Goal: Task Accomplishment & Management: Complete application form

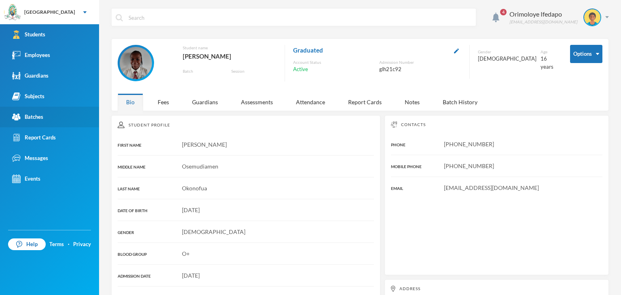
click at [42, 117] on div "Batches" at bounding box center [27, 117] width 31 height 8
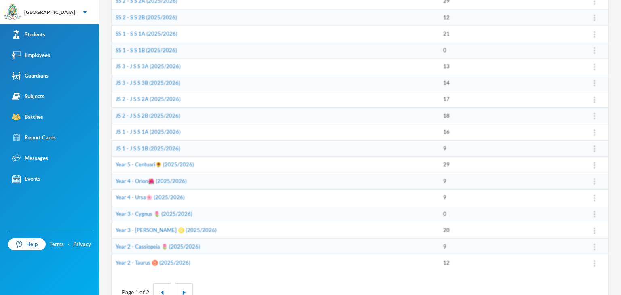
scroll to position [216, 0]
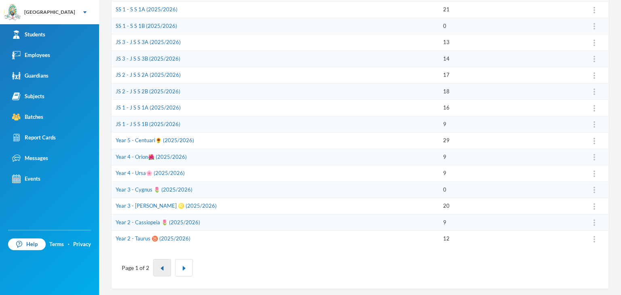
click at [162, 267] on img "button" at bounding box center [162, 268] width 5 height 5
click at [183, 266] on img "button" at bounding box center [184, 268] width 5 height 5
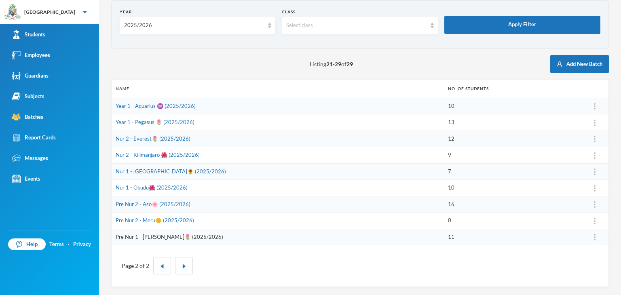
scroll to position [37, 0]
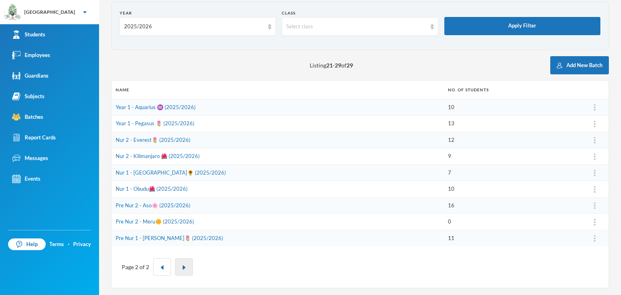
click at [186, 266] on button "button" at bounding box center [184, 267] width 18 height 17
click at [157, 23] on div "2025/2026" at bounding box center [194, 27] width 140 height 8
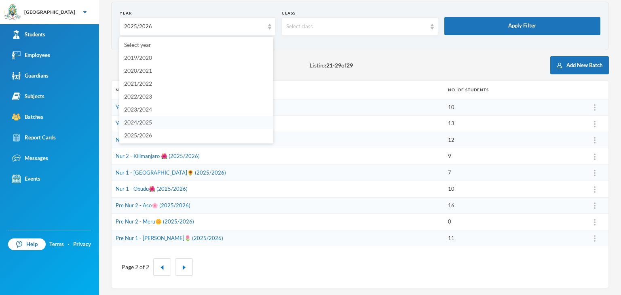
click at [146, 121] on span "2024/2025" at bounding box center [138, 122] width 28 height 7
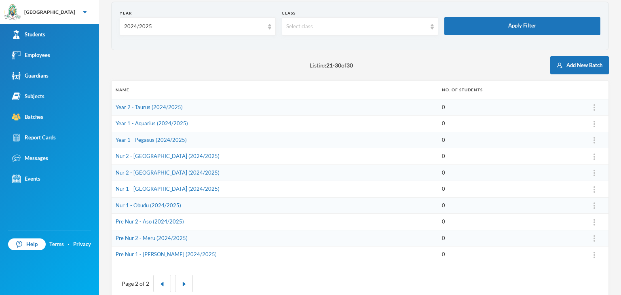
scroll to position [53, 0]
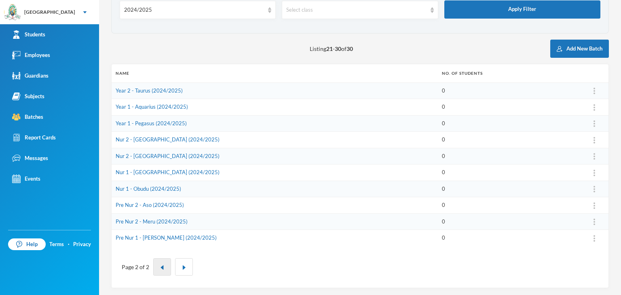
click at [159, 269] on button "button" at bounding box center [162, 267] width 18 height 17
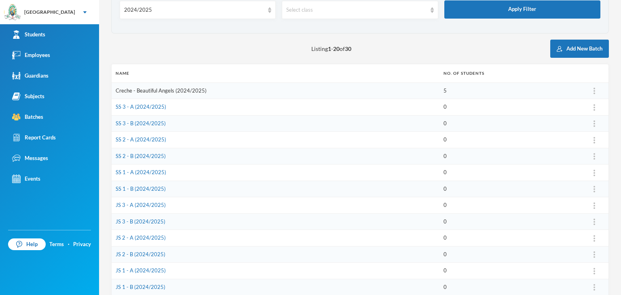
click at [144, 92] on link "Creche - Beautiful Angels (2024/2025)" at bounding box center [161, 90] width 91 height 6
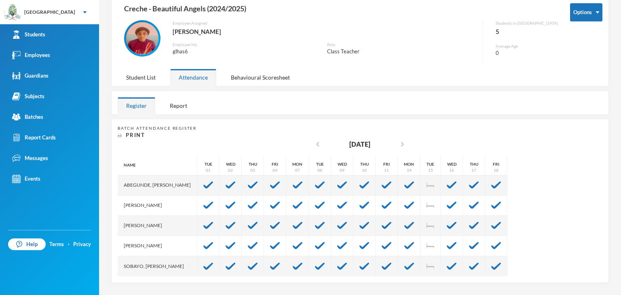
scroll to position [40, 0]
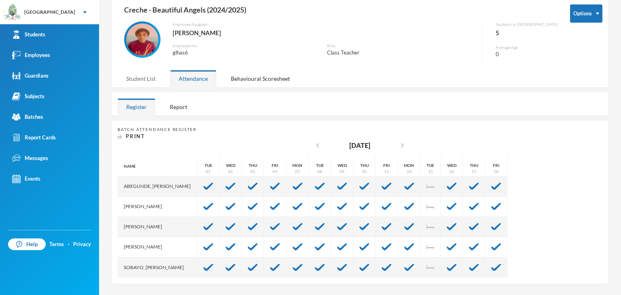
click at [134, 77] on div "Student List" at bounding box center [141, 78] width 47 height 17
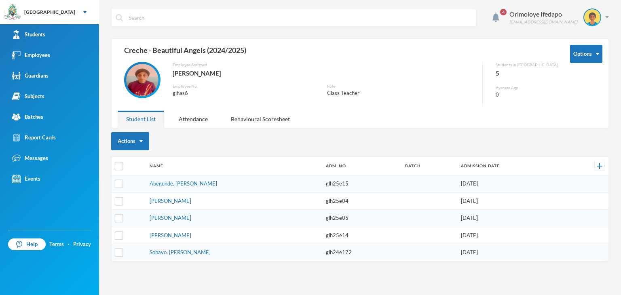
scroll to position [0, 0]
click at [118, 167] on input "checkbox" at bounding box center [119, 166] width 8 height 8
checkbox input "true"
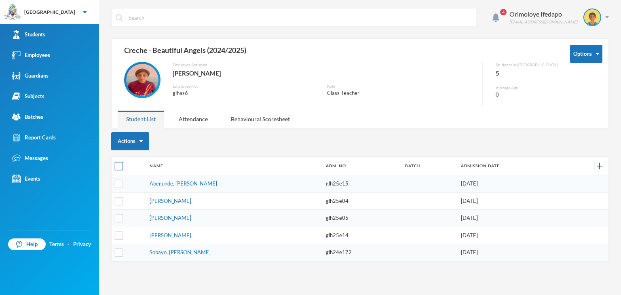
checkbox input "true"
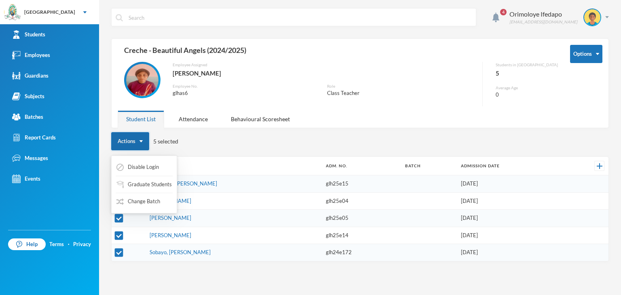
click at [137, 144] on button "Actions" at bounding box center [130, 141] width 38 height 18
click at [139, 137] on button "Actions" at bounding box center [130, 141] width 38 height 18
click at [141, 201] on button "Change Batch" at bounding box center [138, 202] width 45 height 15
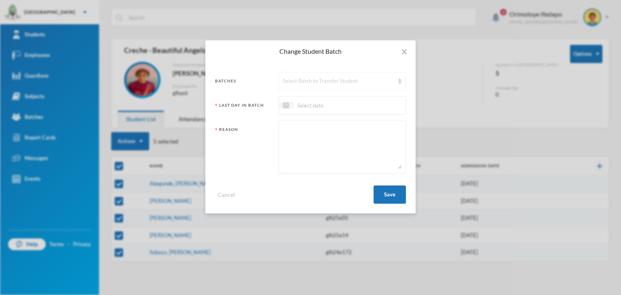
click at [312, 84] on div "Select Batch to Transfer Student" at bounding box center [338, 81] width 111 height 8
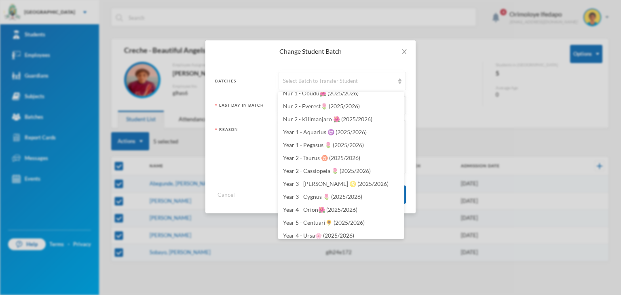
scroll to position [2510, 0]
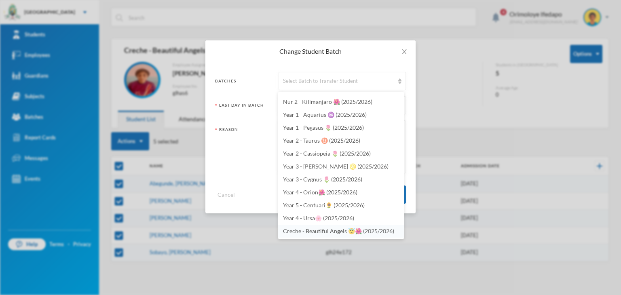
click at [320, 231] on span "Creche - Beautiful Angels 😇🌺 (2025/2026)" at bounding box center [338, 231] width 111 height 7
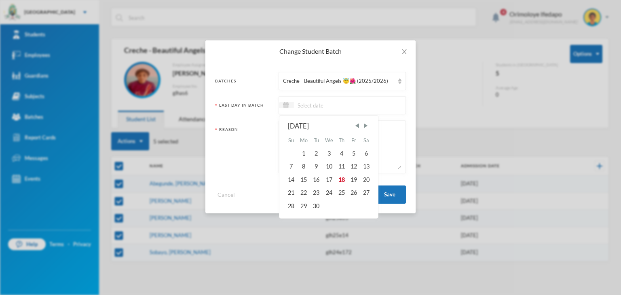
click at [328, 106] on input at bounding box center [328, 105] width 68 height 9
click at [303, 180] on div "15" at bounding box center [303, 180] width 13 height 13
type input "[DATE]"
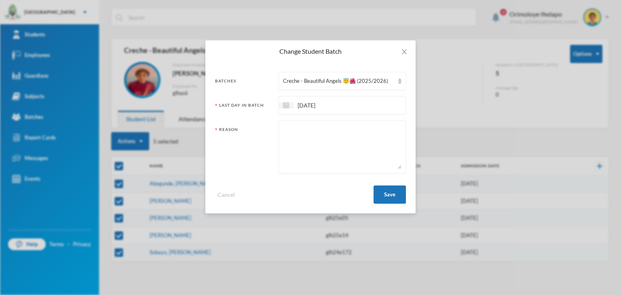
click at [310, 141] on textarea at bounding box center [342, 147] width 119 height 44
type textarea "c"
type textarea "C"
type textarea "Promotion to the next class"
click at [399, 190] on button "Save" at bounding box center [390, 195] width 32 height 18
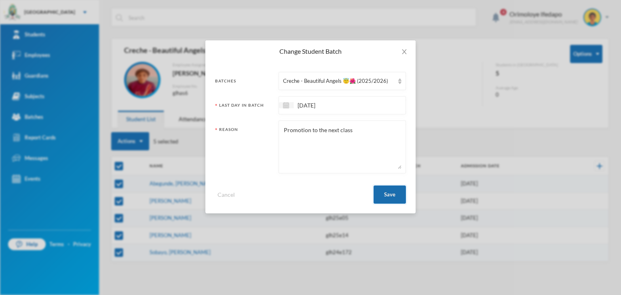
click at [390, 193] on button "Save" at bounding box center [390, 195] width 32 height 18
click at [390, 199] on button "Save" at bounding box center [390, 195] width 32 height 18
click at [379, 196] on button "Save" at bounding box center [390, 195] width 32 height 18
click at [383, 196] on button "Save" at bounding box center [390, 195] width 32 height 18
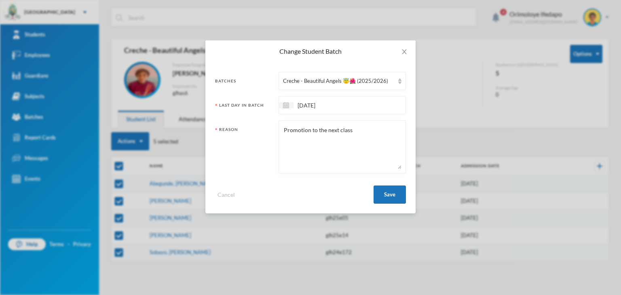
click at [313, 107] on input "[DATE]" at bounding box center [328, 105] width 68 height 9
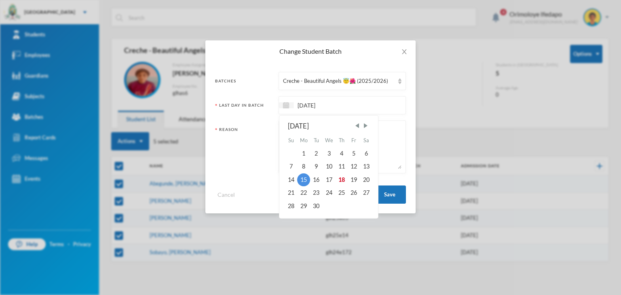
checkbox input "false"
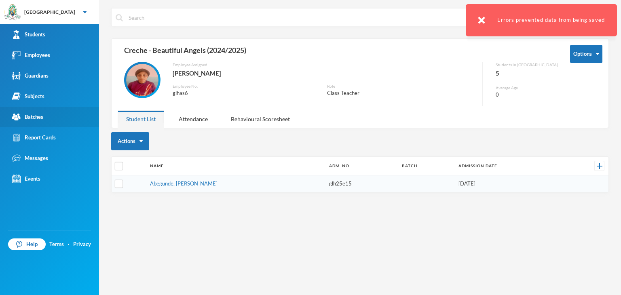
click at [41, 115] on div "Batches" at bounding box center [27, 117] width 31 height 8
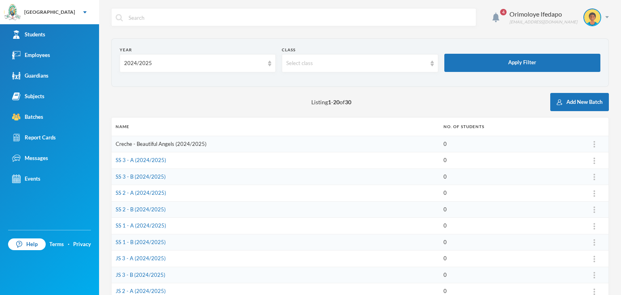
click at [139, 141] on link "Creche - Beautiful Angels (2024/2025)" at bounding box center [161, 144] width 91 height 6
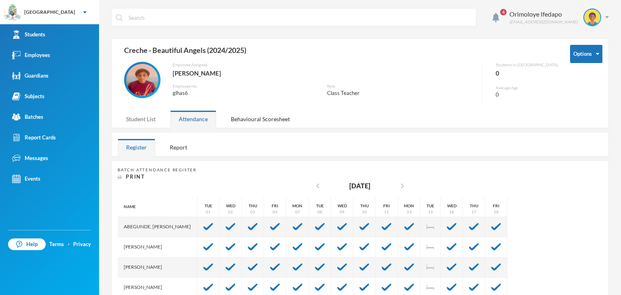
click at [139, 124] on div "Student List" at bounding box center [141, 118] width 47 height 17
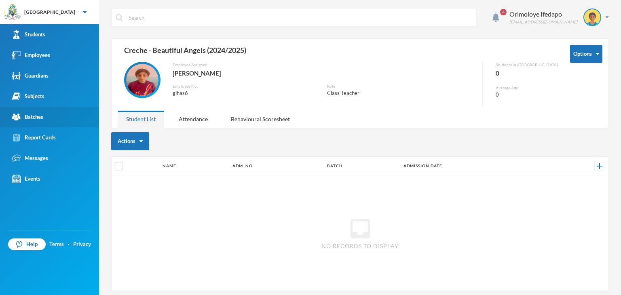
drag, startPoint x: 42, startPoint y: 117, endPoint x: 51, endPoint y: 115, distance: 9.4
click at [42, 117] on div "Batches" at bounding box center [27, 117] width 31 height 8
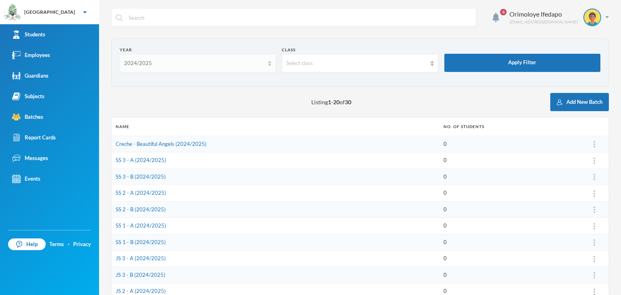
click at [178, 65] on div "2024/2025" at bounding box center [194, 63] width 140 height 8
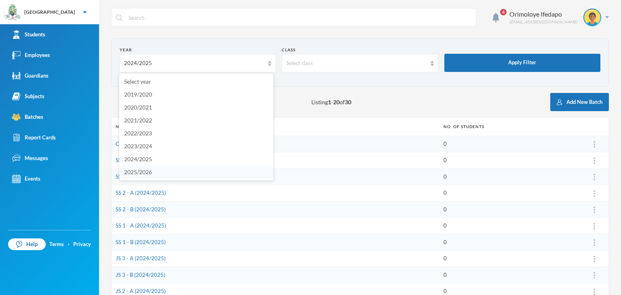
click at [143, 174] on span "2025/2026" at bounding box center [138, 172] width 28 height 7
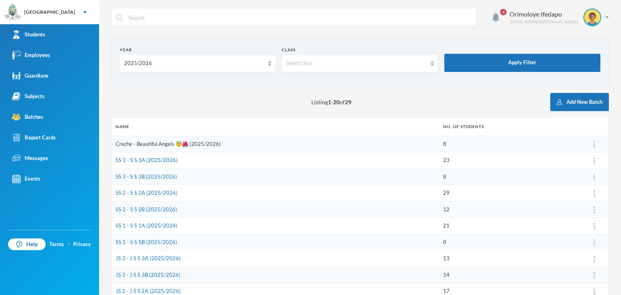
click at [144, 145] on link "Creche - Beautiful Angels 😇🌺 (2025/2026)" at bounding box center [168, 144] width 105 height 6
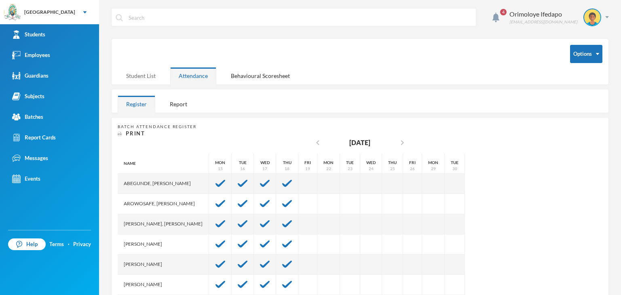
click at [133, 68] on div "Student List" at bounding box center [141, 75] width 47 height 17
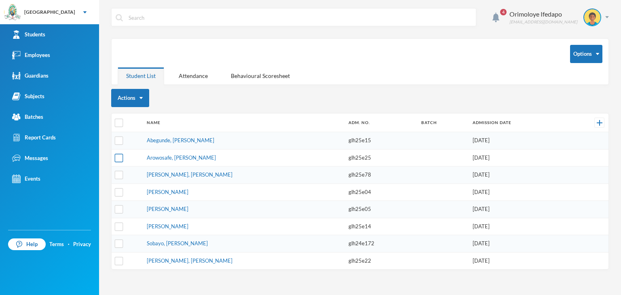
click at [120, 158] on input "checkbox" at bounding box center [119, 158] width 8 height 8
checkbox input "true"
click at [144, 100] on button "Actions" at bounding box center [130, 98] width 38 height 18
click at [147, 157] on button "Change Batch" at bounding box center [138, 158] width 45 height 15
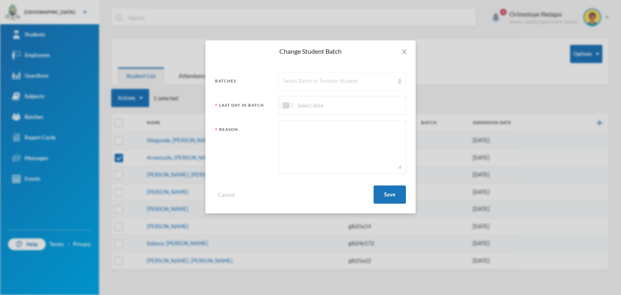
click at [305, 84] on div "Select Batch to Transfer Student" at bounding box center [338, 81] width 111 height 8
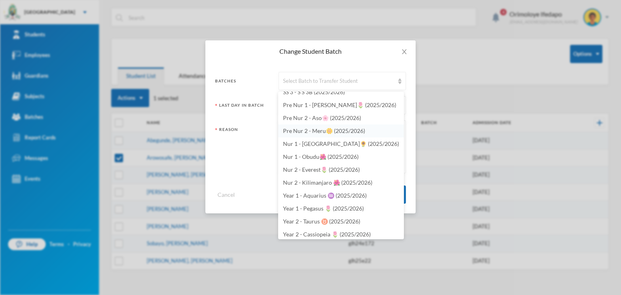
scroll to position [2388, 0]
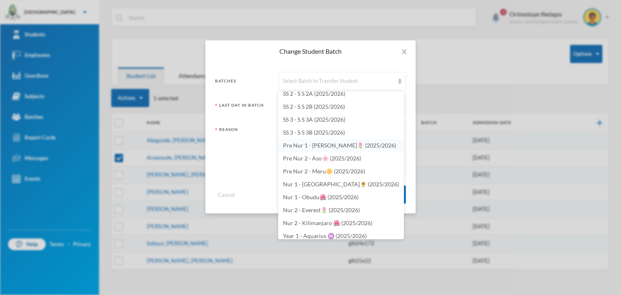
click at [304, 144] on span "Pre Nur 1 - [PERSON_NAME]🌷 (2025/2026)" at bounding box center [339, 145] width 113 height 7
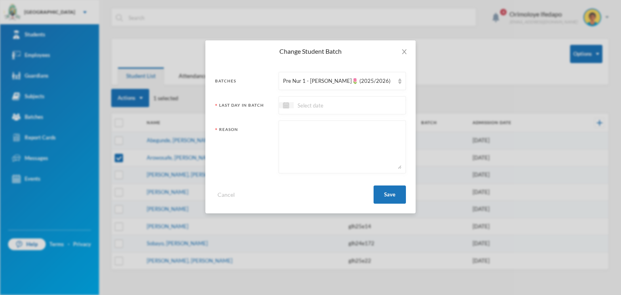
click at [321, 101] on input at bounding box center [328, 105] width 68 height 9
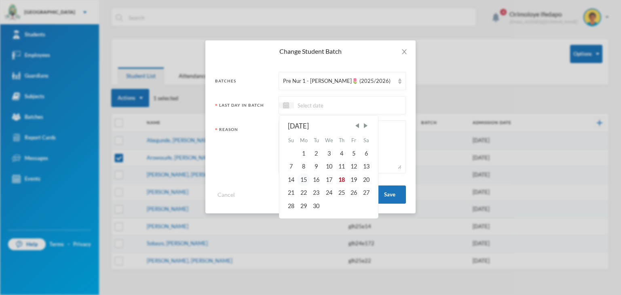
click at [304, 177] on div "15" at bounding box center [303, 180] width 13 height 13
type input "[DATE]"
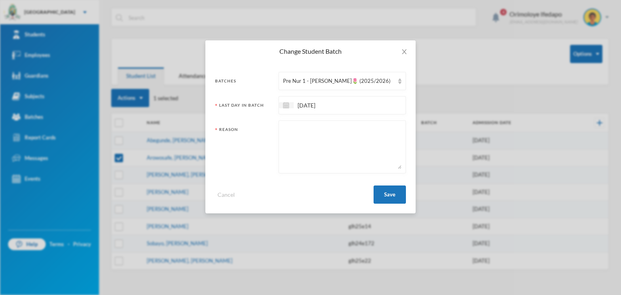
click at [309, 148] on textarea at bounding box center [342, 147] width 119 height 44
type textarea "C"
type textarea "p"
type textarea "Promotion to the next class"
click at [397, 201] on button "Save" at bounding box center [390, 195] width 32 height 18
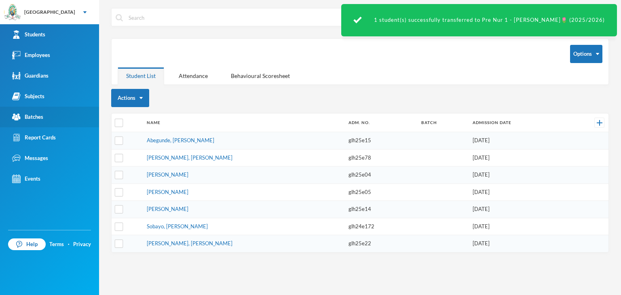
click at [34, 116] on div "Batches" at bounding box center [27, 117] width 31 height 8
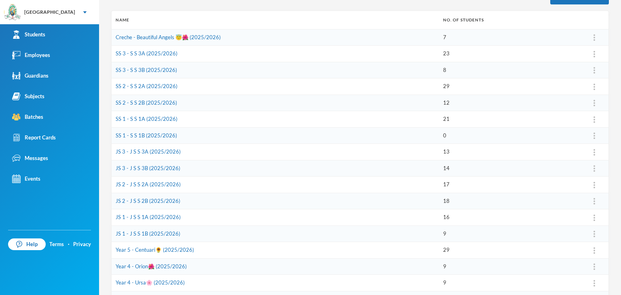
scroll to position [121, 0]
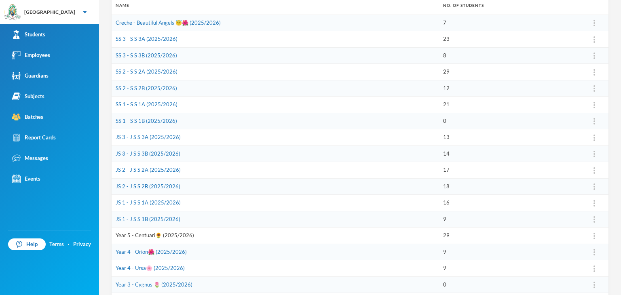
click at [138, 235] on link "Year 5 - Centuari🌻 (2025/2026)" at bounding box center [155, 235] width 78 height 6
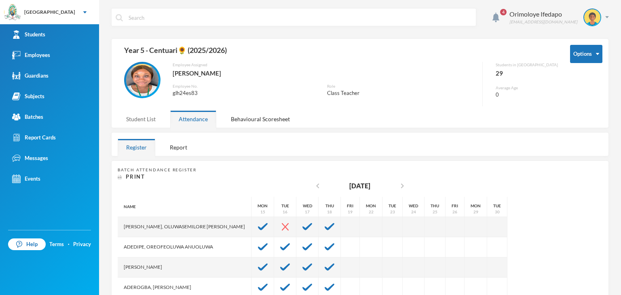
click at [141, 121] on div "Student List" at bounding box center [141, 118] width 47 height 17
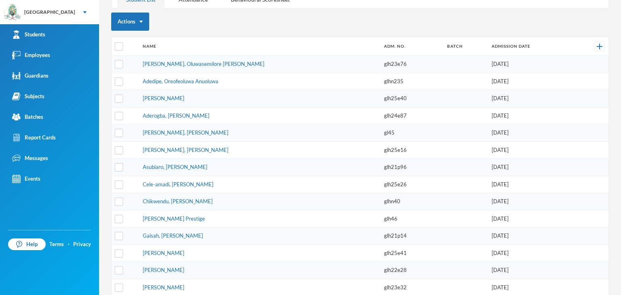
scroll to position [121, 0]
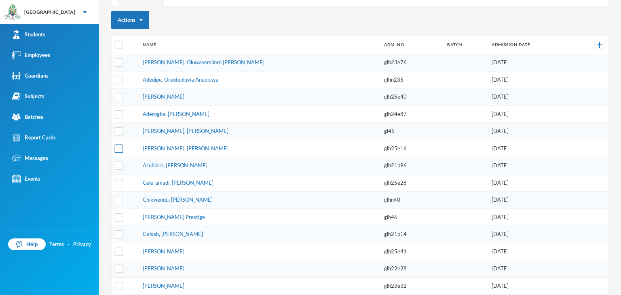
click at [118, 145] on input "checkbox" at bounding box center [119, 148] width 8 height 8
checkbox input "true"
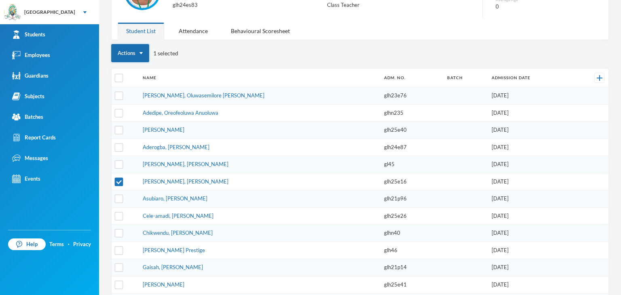
scroll to position [40, 0]
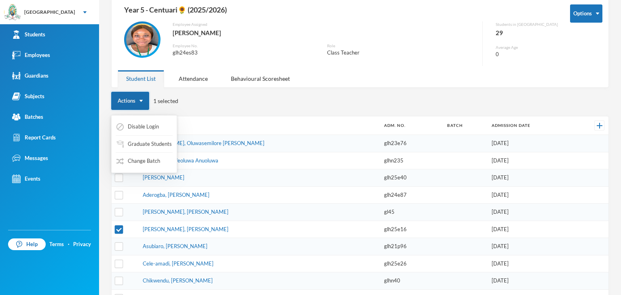
click at [141, 102] on button "Actions" at bounding box center [130, 101] width 38 height 18
click at [147, 162] on button "Change Batch" at bounding box center [138, 161] width 45 height 15
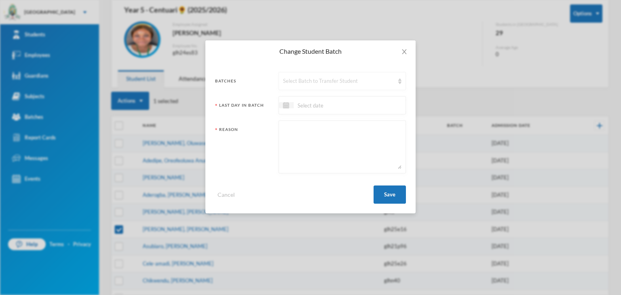
click at [340, 84] on div "Select Batch to Transfer Student" at bounding box center [338, 81] width 111 height 8
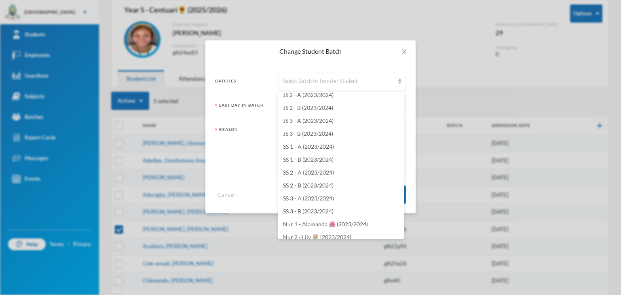
scroll to position [2510, 0]
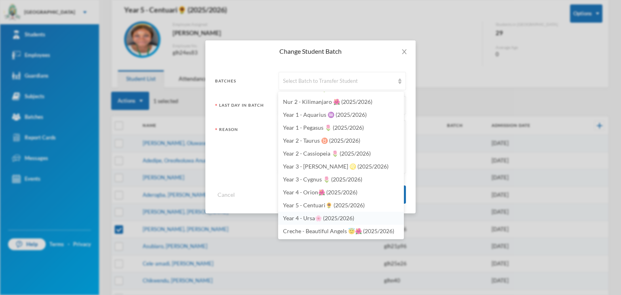
click at [313, 218] on span "Year 4 - Ursa🌸 (2025/2026)" at bounding box center [318, 218] width 71 height 7
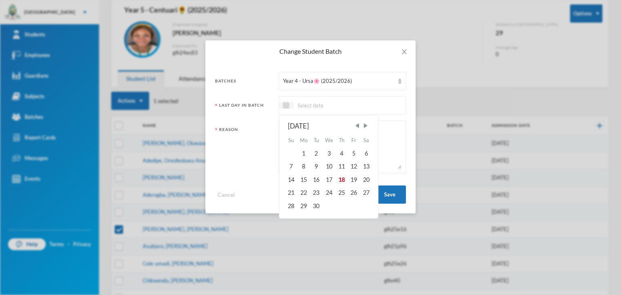
click at [314, 106] on input at bounding box center [328, 105] width 68 height 9
click at [302, 179] on div "15" at bounding box center [303, 180] width 13 height 13
type input "[DATE]"
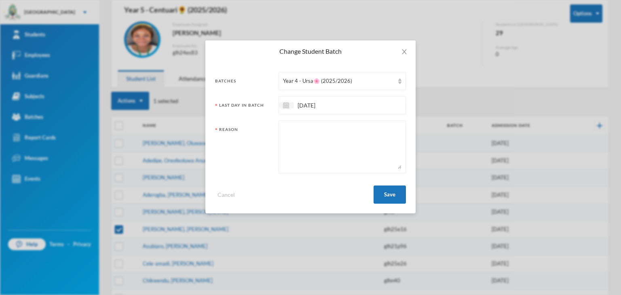
click at [335, 135] on textarea at bounding box center [342, 147] width 119 height 44
type textarea "Promotion to a new class"
click at [393, 191] on button "Save" at bounding box center [390, 195] width 32 height 18
checkbox input "false"
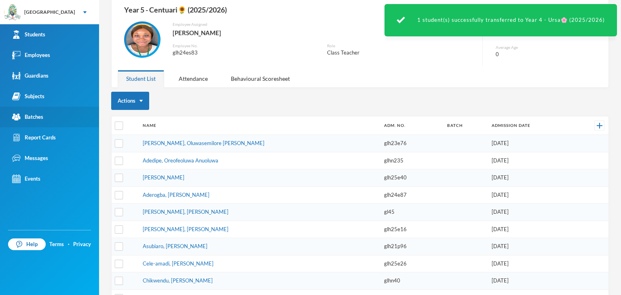
click at [40, 117] on div "Batches" at bounding box center [27, 117] width 31 height 8
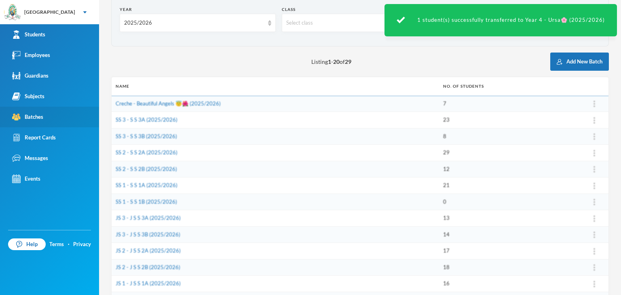
click at [40, 117] on div "Batches" at bounding box center [27, 117] width 31 height 8
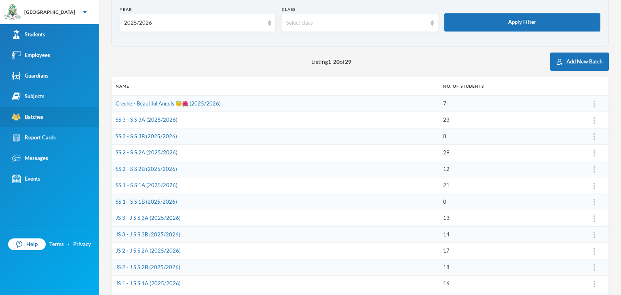
click at [39, 117] on div "Batches" at bounding box center [27, 117] width 31 height 8
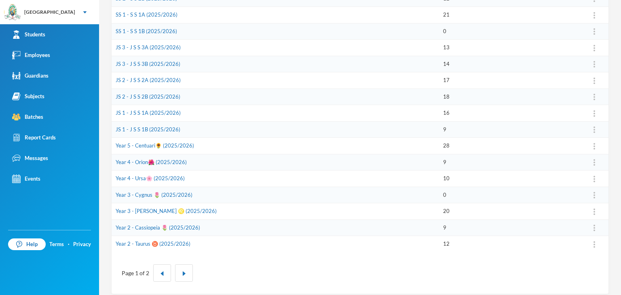
scroll to position [216, 0]
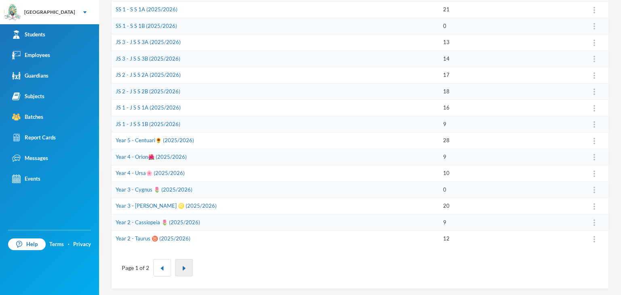
click at [184, 270] on button "button" at bounding box center [184, 267] width 18 height 17
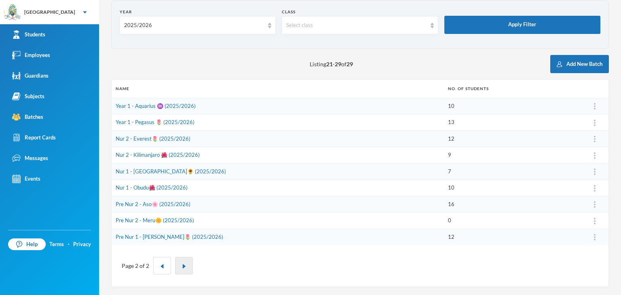
scroll to position [37, 0]
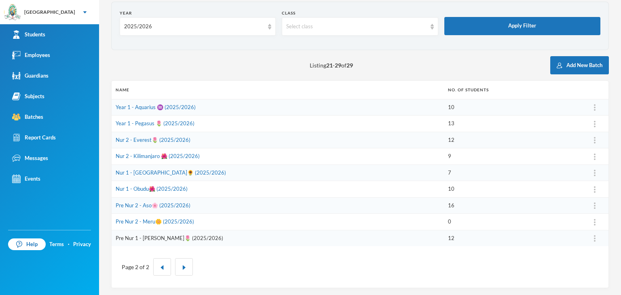
click at [134, 238] on link "Pre Nur 1 - [PERSON_NAME]🌷 (2025/2026)" at bounding box center [170, 238] width 108 height 6
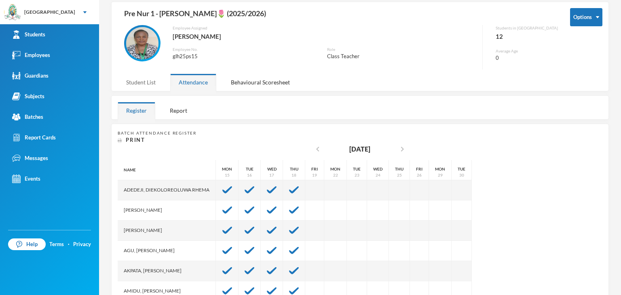
click at [140, 87] on div "Student List" at bounding box center [141, 82] width 47 height 17
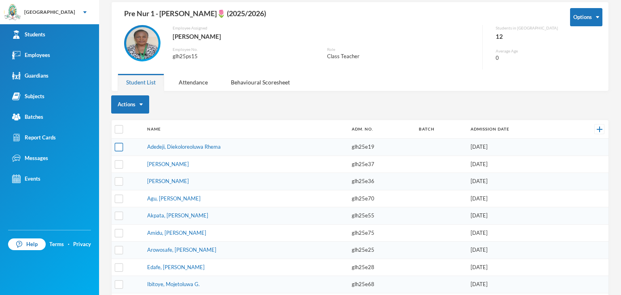
click at [118, 148] on input "checkbox" at bounding box center [119, 147] width 8 height 8
checkbox input "true"
click at [137, 104] on button "Actions" at bounding box center [130, 104] width 38 height 18
click at [132, 163] on button "Change Batch" at bounding box center [138, 165] width 45 height 15
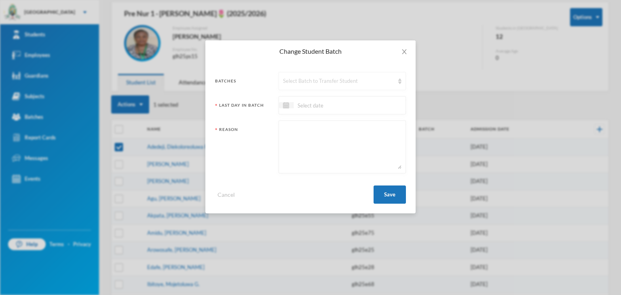
click at [316, 83] on div "Select Batch to Transfer Student" at bounding box center [338, 81] width 111 height 8
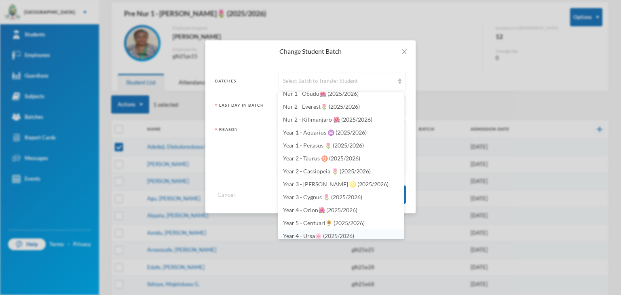
scroll to position [2510, 0]
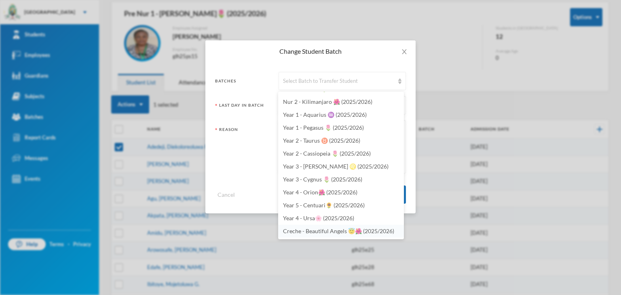
click at [338, 234] on span "Creche - Beautiful Angels 😇🌺 (2025/2026)" at bounding box center [338, 231] width 111 height 7
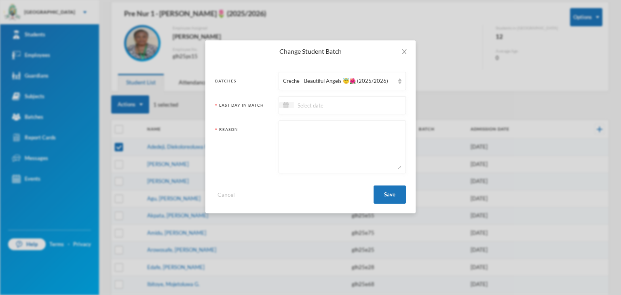
click at [314, 106] on input at bounding box center [328, 105] width 68 height 9
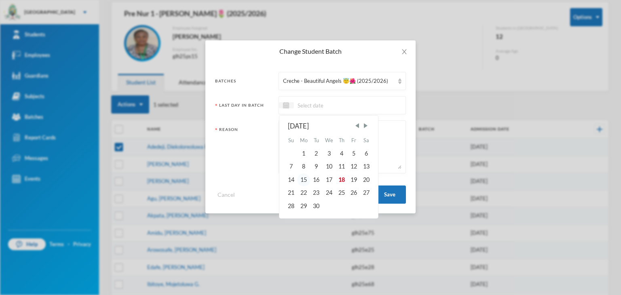
click at [305, 180] on div "15" at bounding box center [303, 180] width 13 height 13
type input "[DATE]"
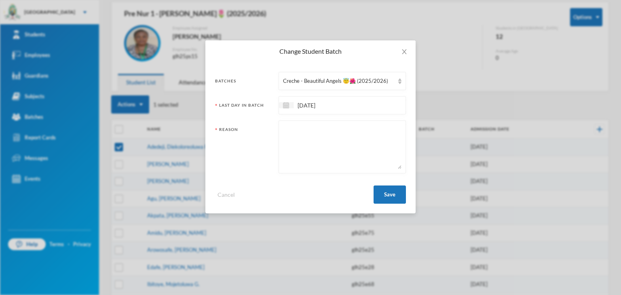
click at [306, 139] on textarea at bounding box center [342, 147] width 119 height 44
type textarea "P"
type textarea "Change of Class"
click at [395, 193] on button "Save" at bounding box center [390, 195] width 32 height 18
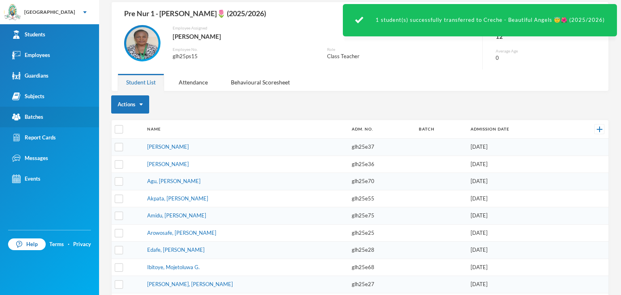
click at [32, 116] on div "Batches" at bounding box center [27, 117] width 31 height 8
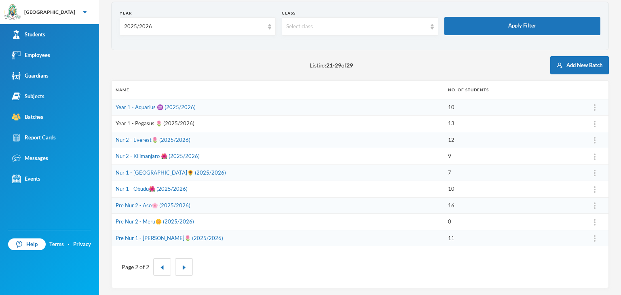
click at [143, 121] on link "Year 1 - Pegasus 🌷 (2025/2026)" at bounding box center [155, 123] width 79 height 6
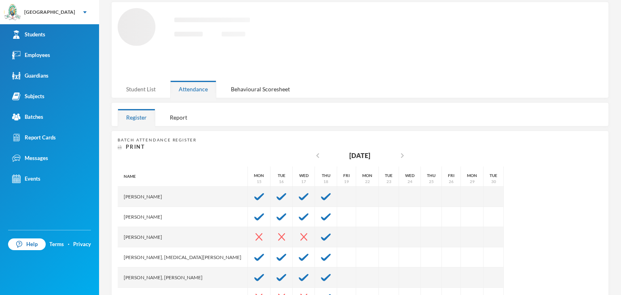
click at [149, 89] on div "Student List" at bounding box center [141, 89] width 47 height 17
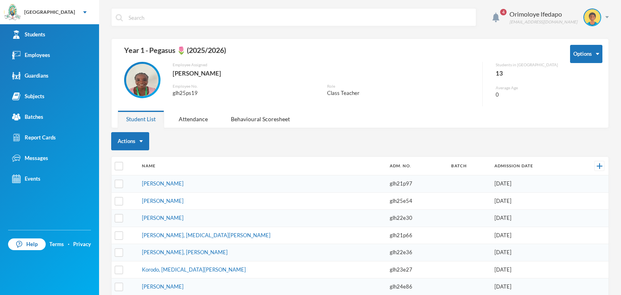
click at [153, 125] on div "Student List" at bounding box center [141, 118] width 47 height 17
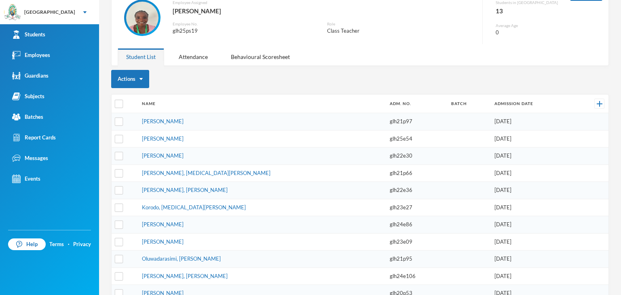
scroll to position [108, 0]
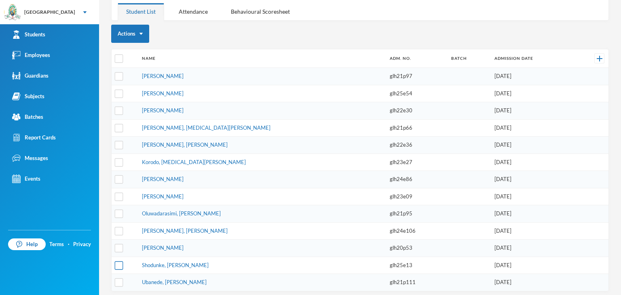
click at [121, 264] on input "checkbox" at bounding box center [119, 265] width 8 height 8
checkbox input "true"
click at [141, 33] on img "button" at bounding box center [141, 34] width 3 height 2
click at [135, 96] on button "Change Batch" at bounding box center [138, 94] width 45 height 15
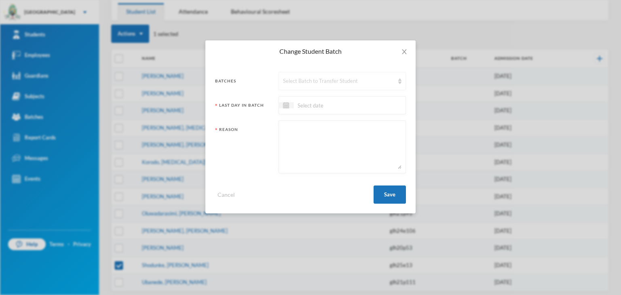
click at [316, 83] on div "Select Batch to Transfer Student" at bounding box center [338, 81] width 111 height 8
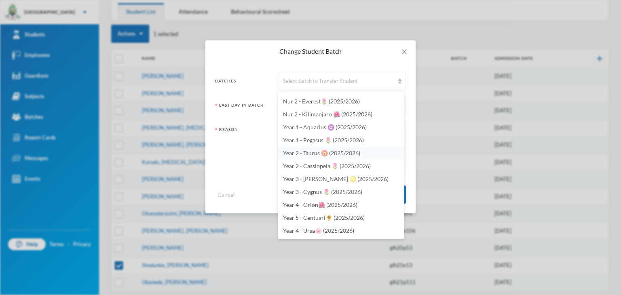
scroll to position [2510, 0]
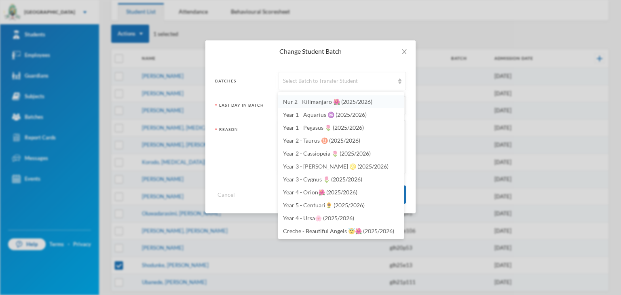
click at [311, 99] on span "Nur 2 - Kilimanjaro 🌺 (2025/2026)" at bounding box center [327, 101] width 89 height 7
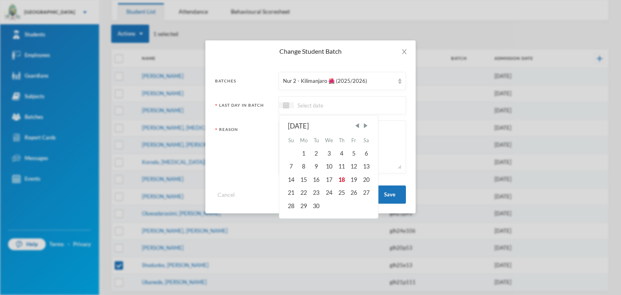
click at [312, 107] on input at bounding box center [328, 105] width 68 height 9
click at [305, 176] on div "15" at bounding box center [303, 180] width 13 height 13
type input "[DATE]"
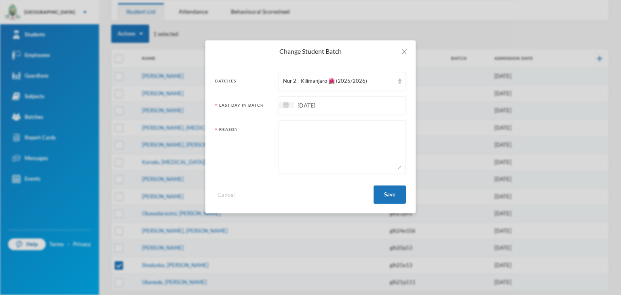
click at [313, 143] on textarea at bounding box center [342, 147] width 119 height 44
type textarea "Change of Class"
click at [385, 196] on button "Save" at bounding box center [390, 195] width 32 height 18
checkbox input "false"
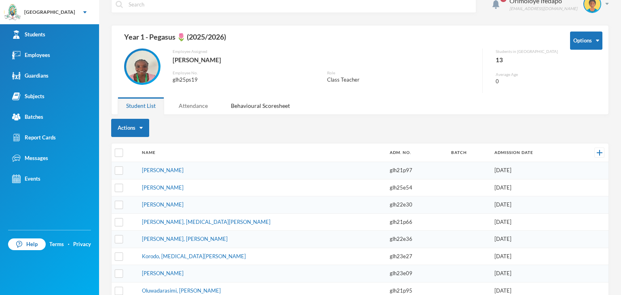
scroll to position [10, 0]
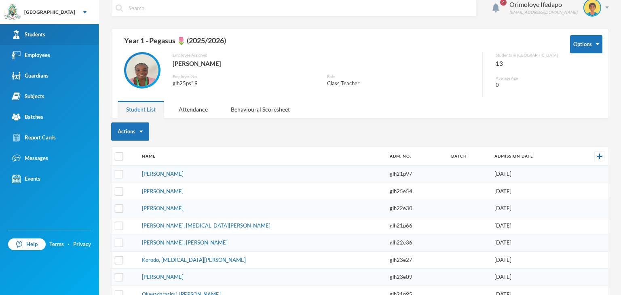
click at [40, 31] on div "Students" at bounding box center [28, 34] width 33 height 8
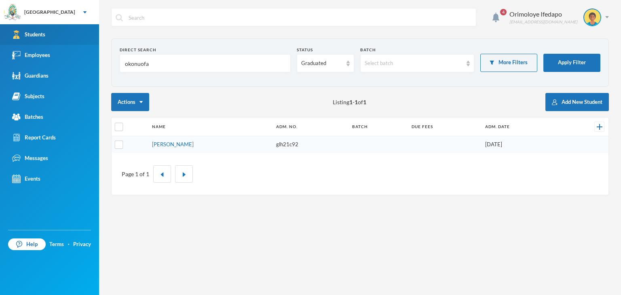
click at [42, 36] on div "Students" at bounding box center [28, 34] width 33 height 8
click at [151, 65] on input "okonuofa" at bounding box center [205, 64] width 162 height 18
click at [150, 65] on input "okonuofa" at bounding box center [205, 64] width 162 height 18
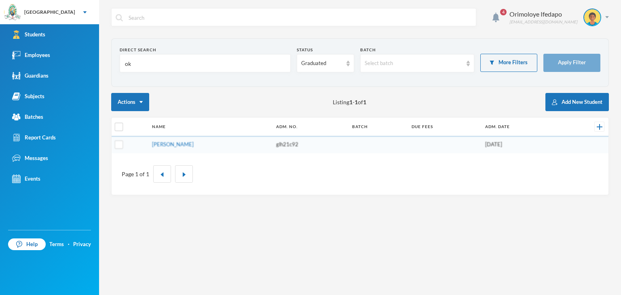
type input "o"
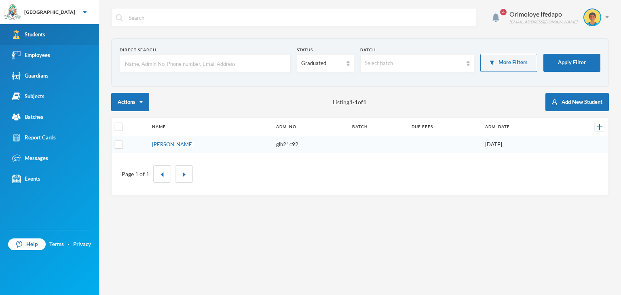
click at [42, 28] on link "Students" at bounding box center [49, 34] width 99 height 21
